Goal: Information Seeking & Learning: Learn about a topic

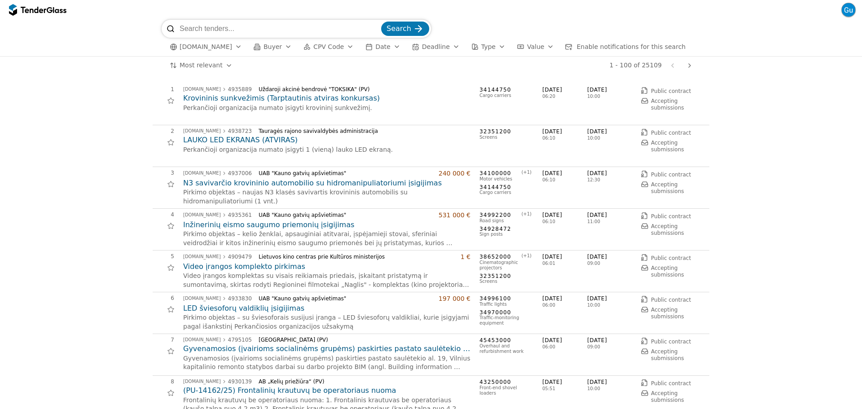
click at [277, 44] on div "button" at bounding box center [288, 46] width 25 height 23
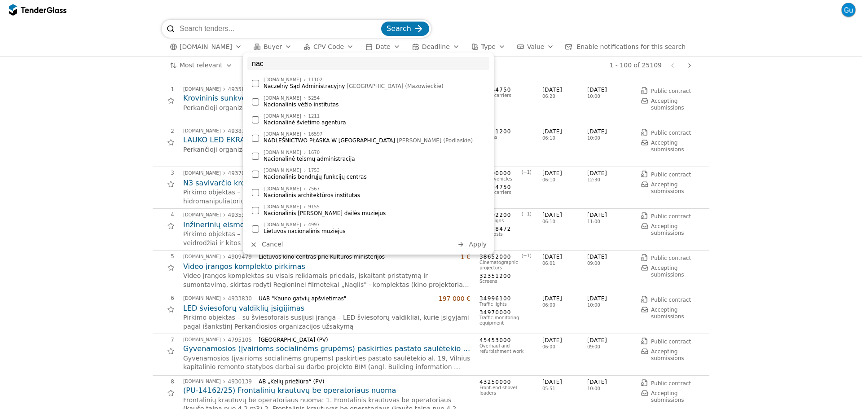
type input "nac"
click at [254, 119] on div at bounding box center [255, 119] width 7 height 7
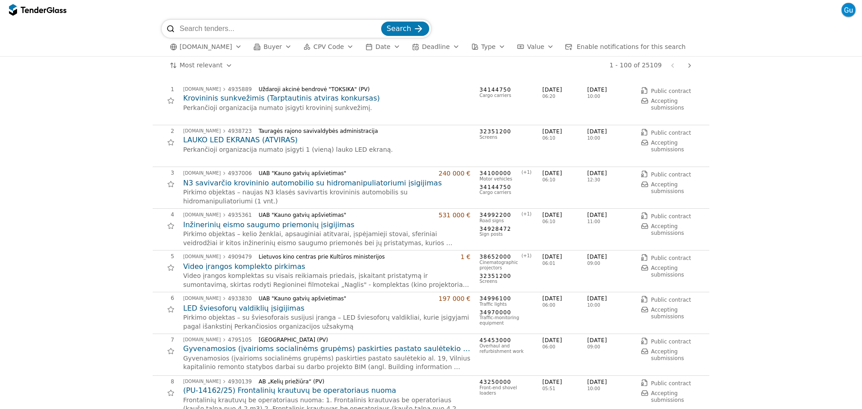
click at [415, 29] on div "submit" at bounding box center [418, 28] width 35 height 35
click at [408, 31] on span "Search" at bounding box center [398, 28] width 25 height 9
click at [284, 48] on button "Buyer" at bounding box center [272, 46] width 45 height 11
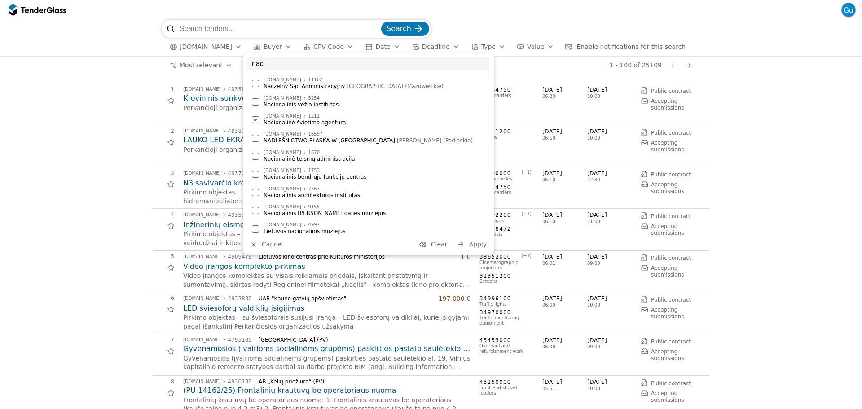
click at [469, 241] on button "Apply" at bounding box center [471, 244] width 35 height 11
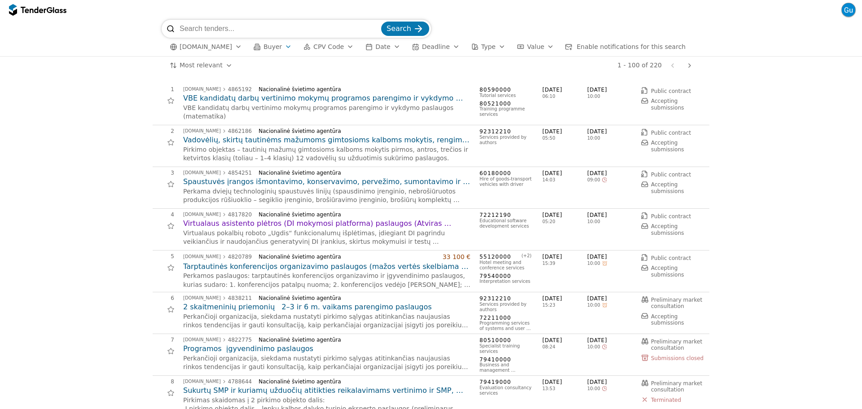
click at [538, 48] on div "button" at bounding box center [550, 46] width 25 height 23
click at [477, 44] on button "Type" at bounding box center [488, 46] width 41 height 11
click at [489, 44] on div "button" at bounding box center [501, 46] width 25 height 23
click at [232, 44] on div "button" at bounding box center [238, 46] width 25 height 23
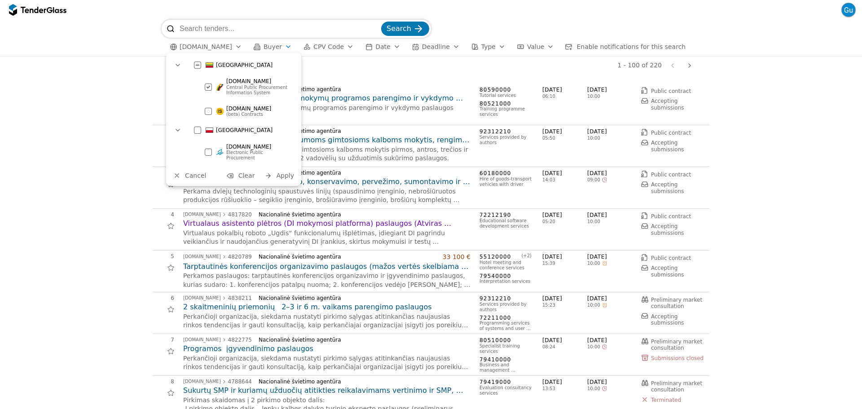
click at [200, 47] on span "[DOMAIN_NAME]" at bounding box center [206, 47] width 53 height 8
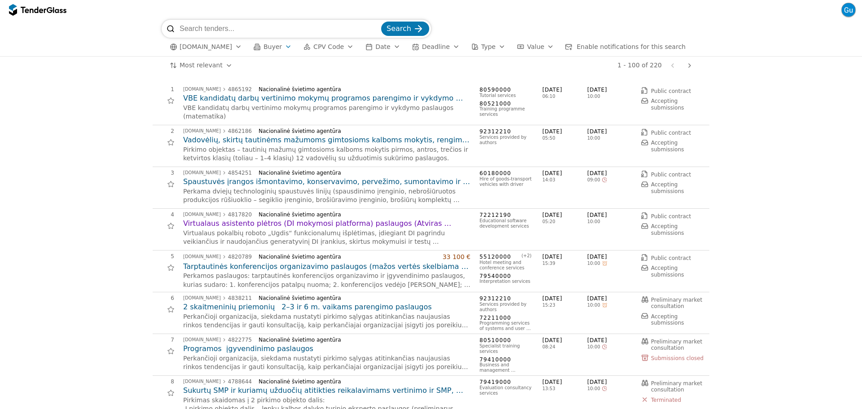
click at [200, 47] on span "[DOMAIN_NAME]" at bounding box center [206, 47] width 53 height 8
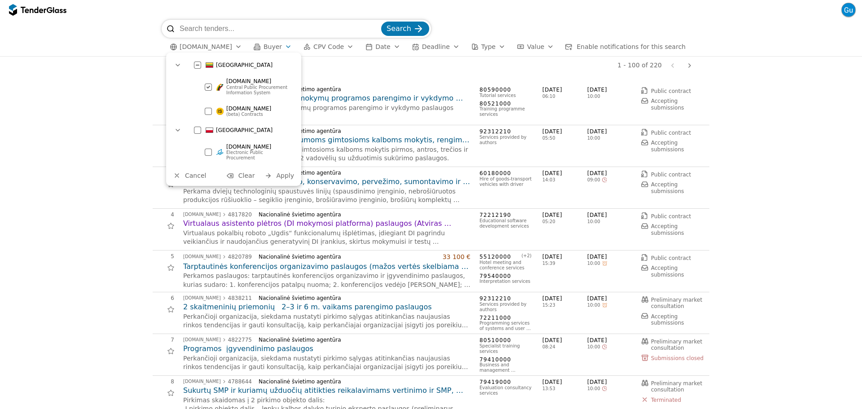
click at [200, 47] on span "[DOMAIN_NAME]" at bounding box center [206, 47] width 53 height 8
